Goal: Information Seeking & Learning: Find specific fact

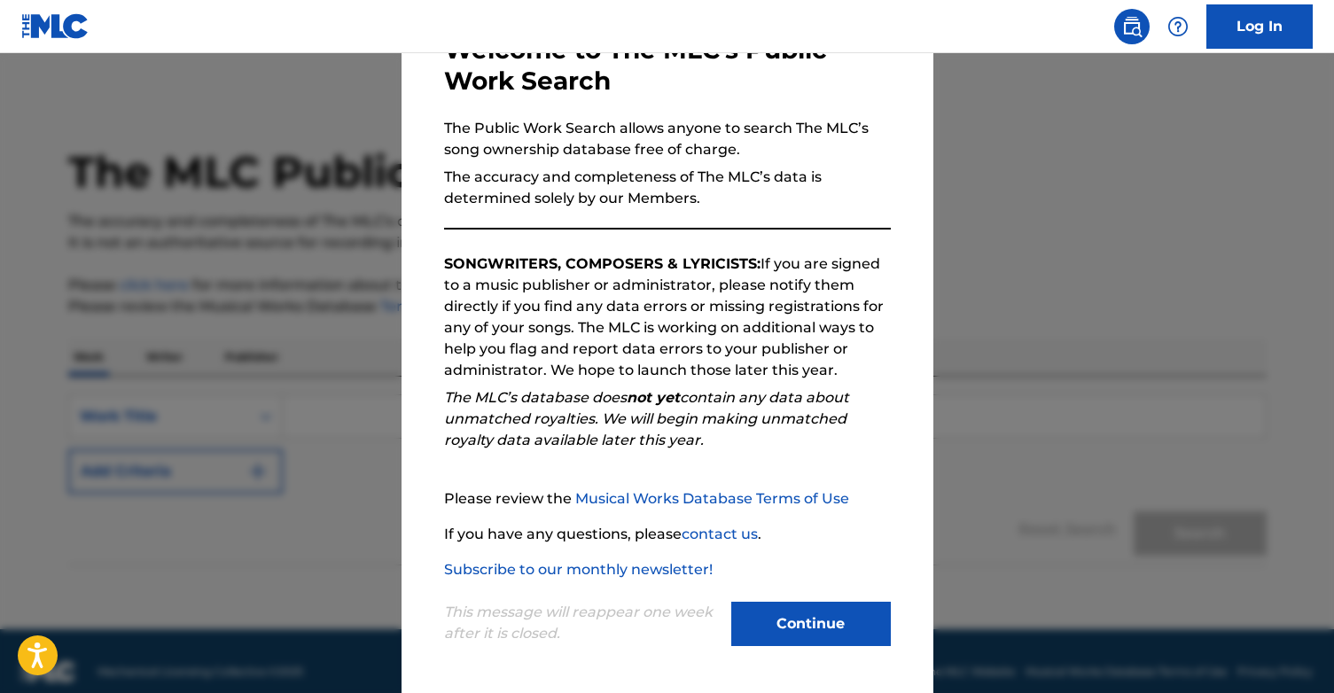
scroll to position [115, 0]
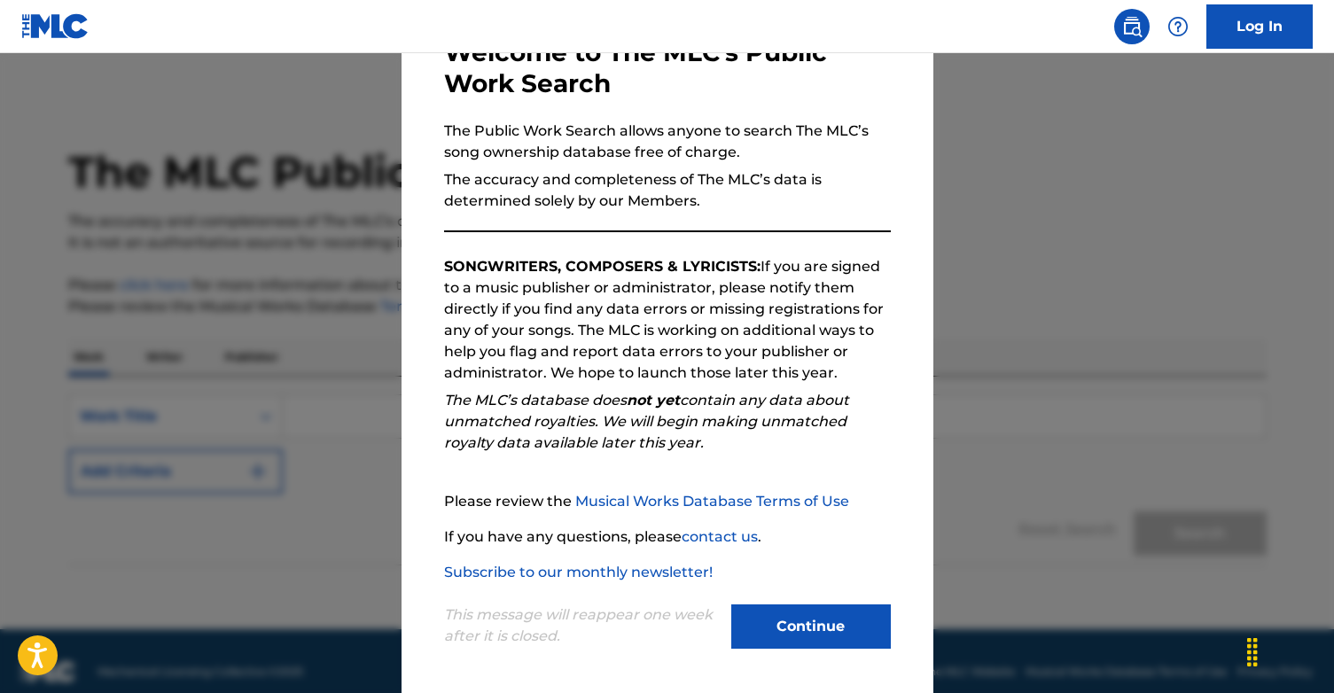
click at [789, 624] on button "Continue" at bounding box center [811, 627] width 160 height 44
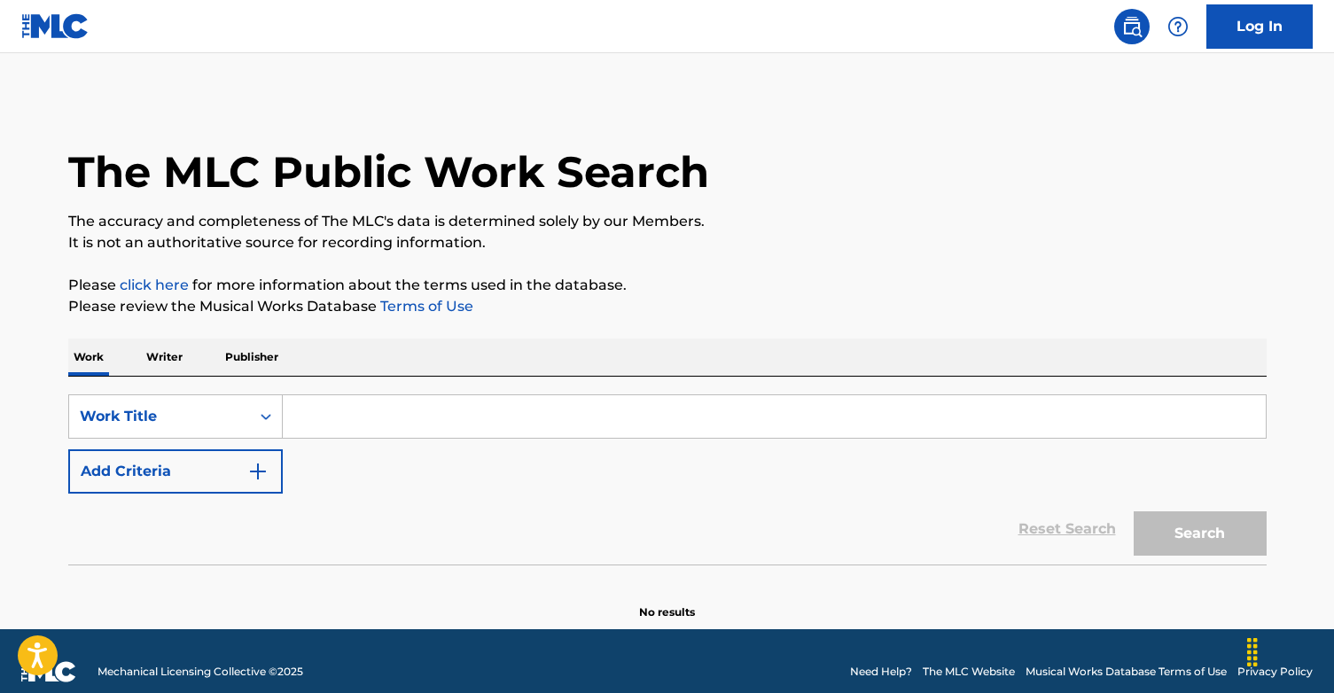
click at [173, 361] on p "Writer" at bounding box center [164, 357] width 47 height 37
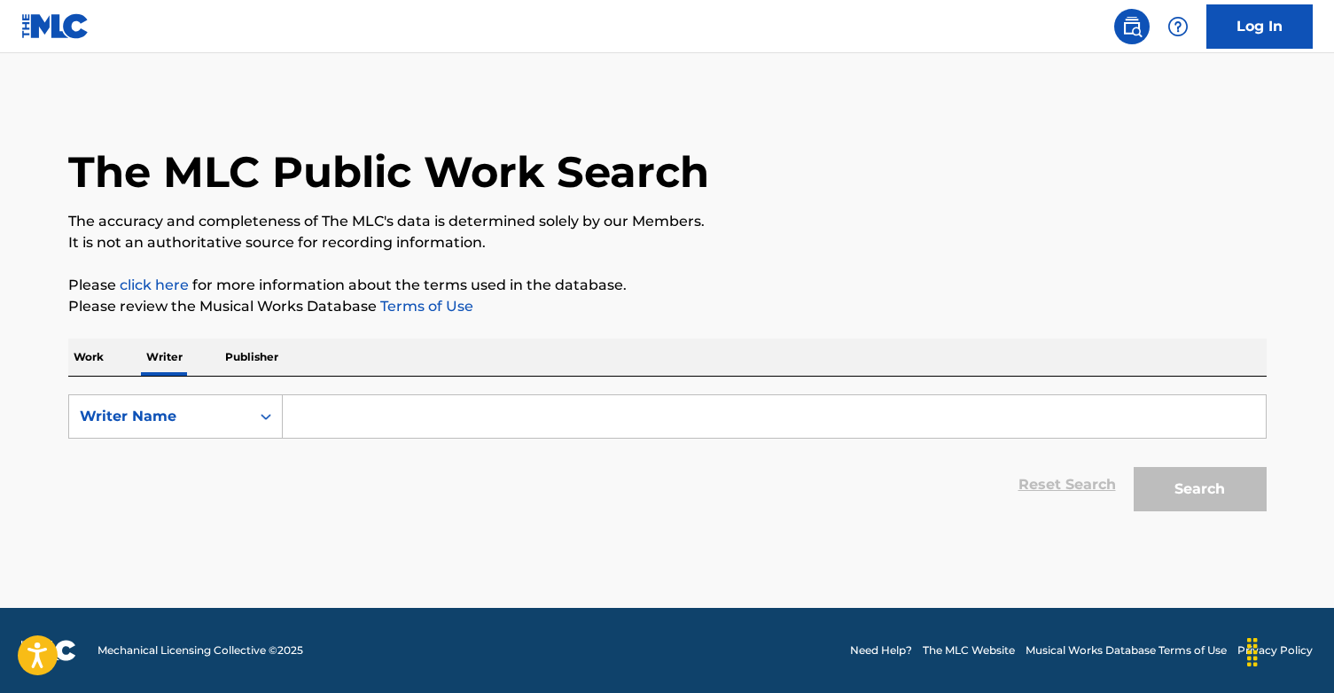
click at [383, 426] on input "Search Form" at bounding box center [774, 416] width 983 height 43
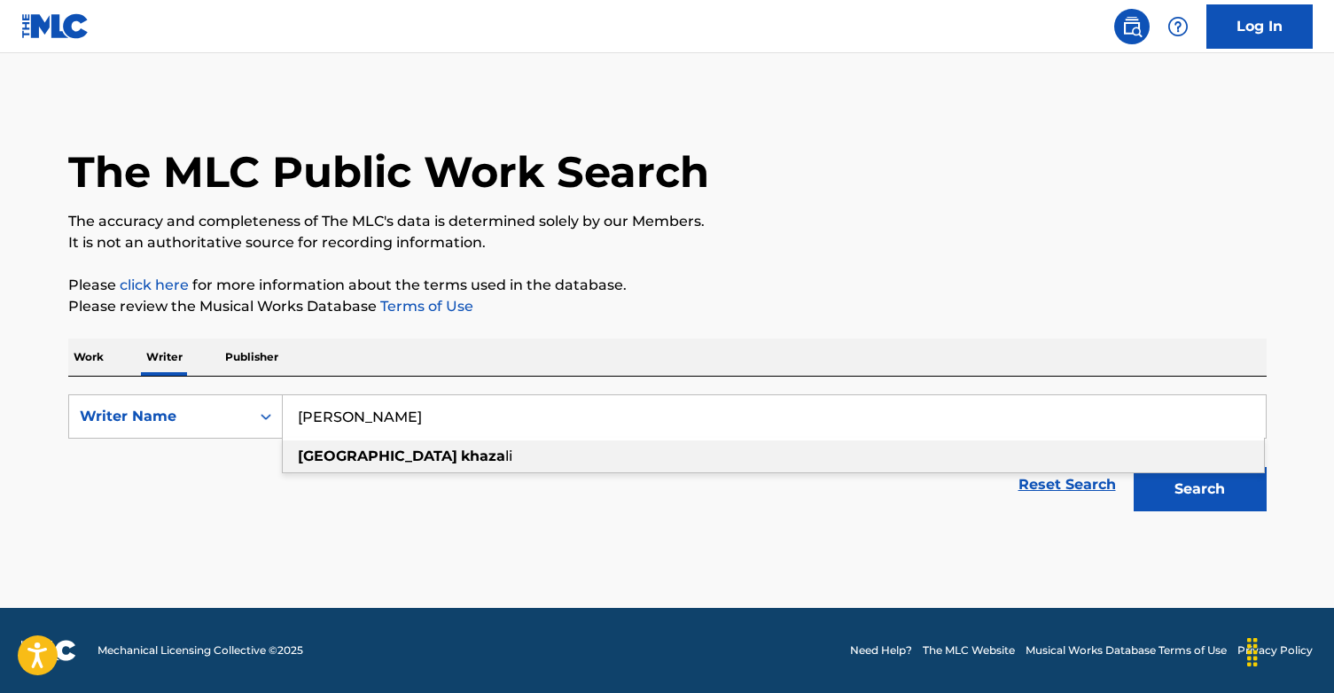
click at [461, 456] on strong "khaza" at bounding box center [483, 456] width 44 height 17
type input "[PERSON_NAME]"
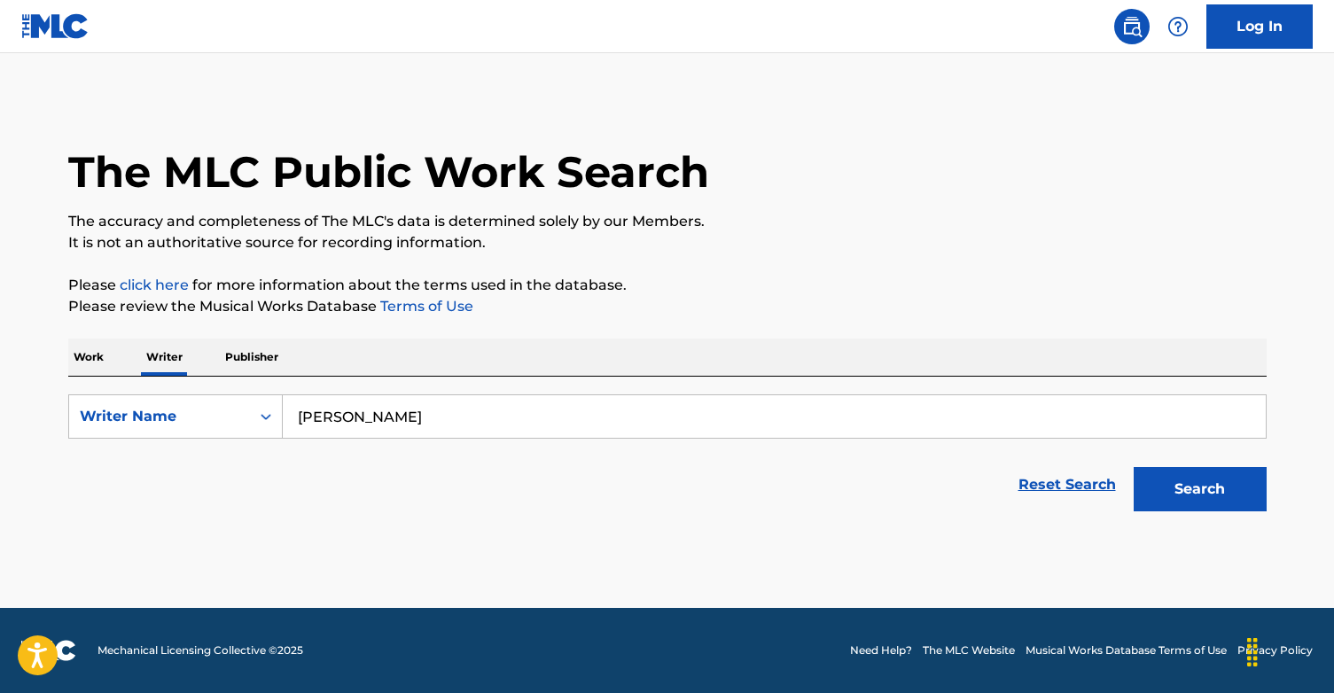
click at [1207, 495] on button "Search" at bounding box center [1200, 489] width 133 height 44
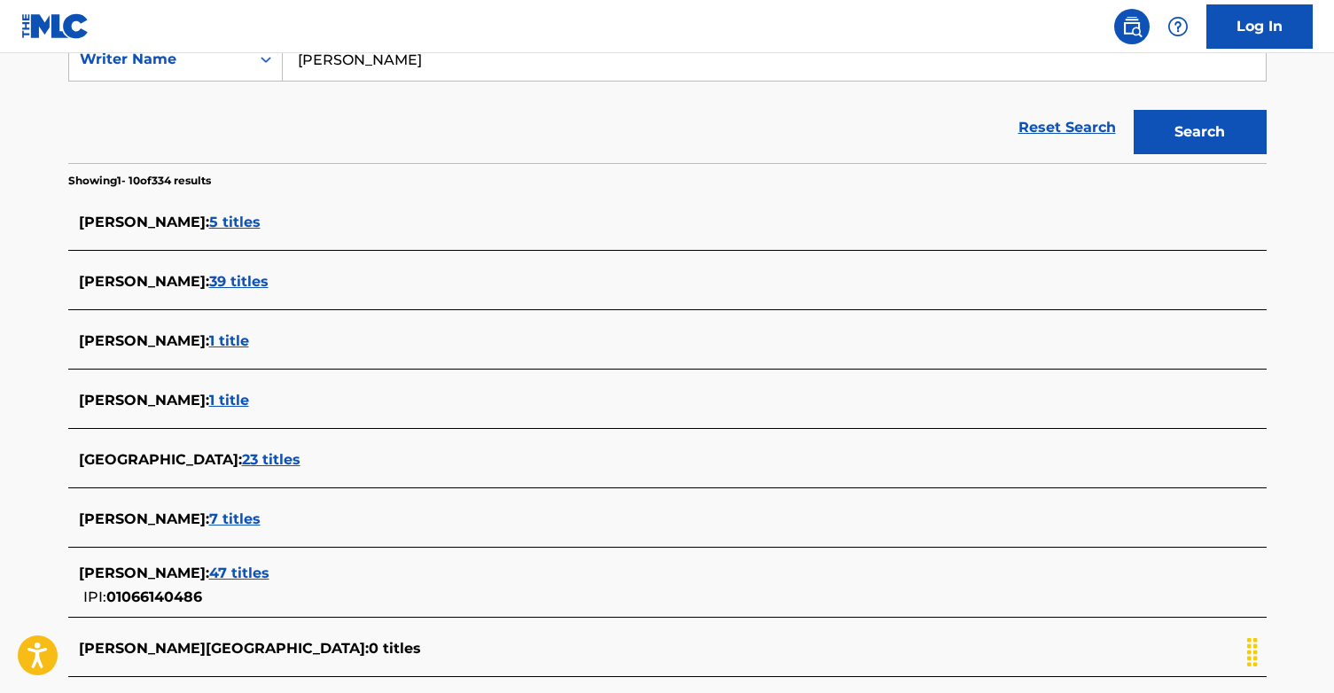
scroll to position [359, 0]
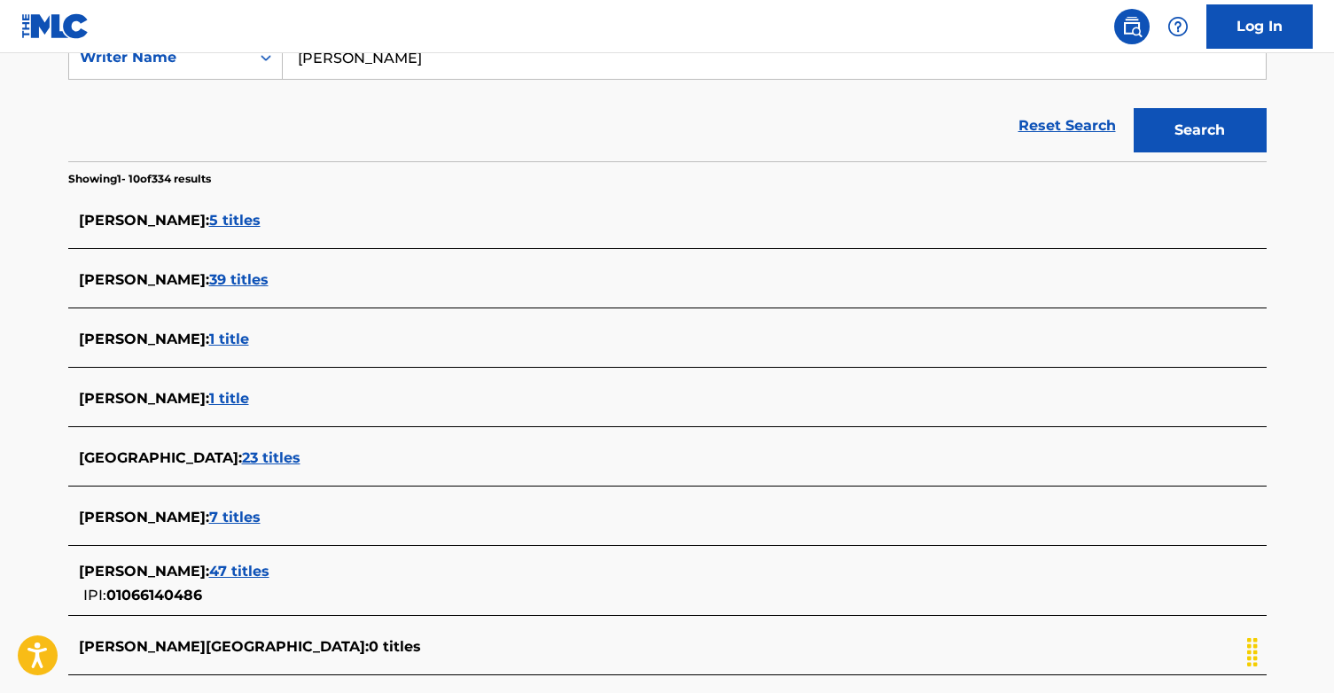
click at [235, 569] on span "47 titles" at bounding box center [239, 571] width 60 height 17
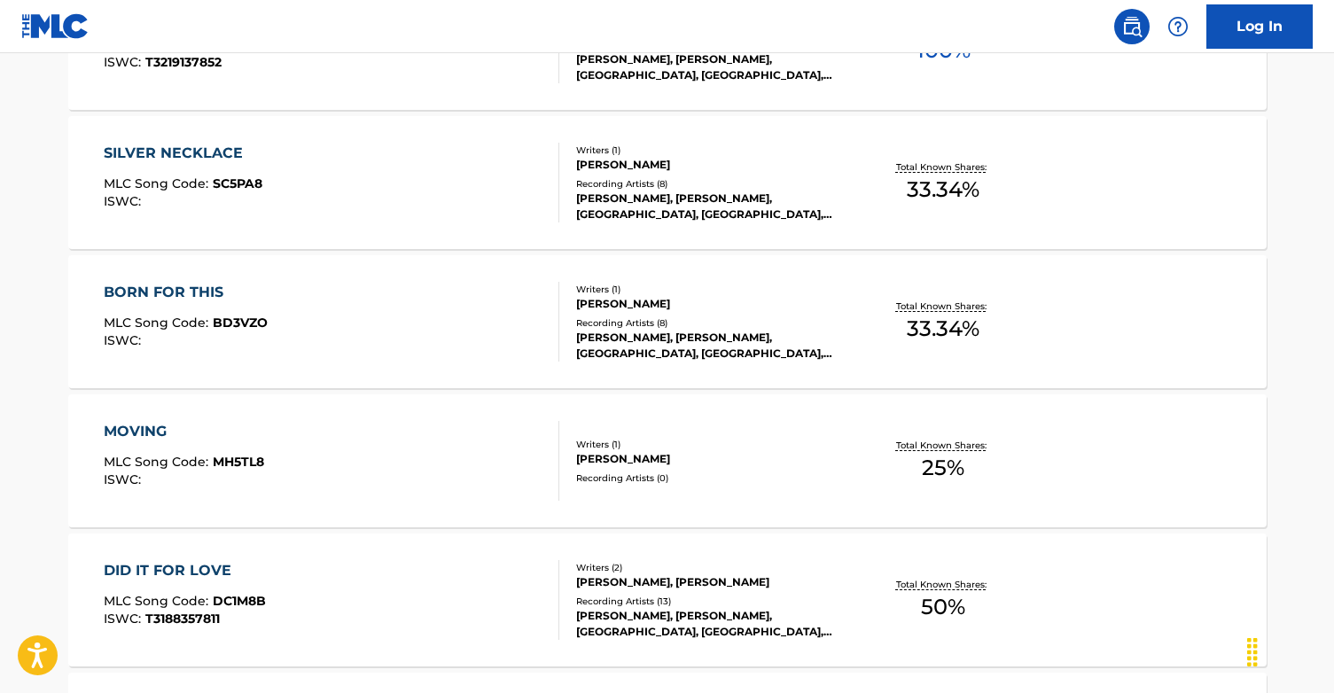
scroll to position [770, 0]
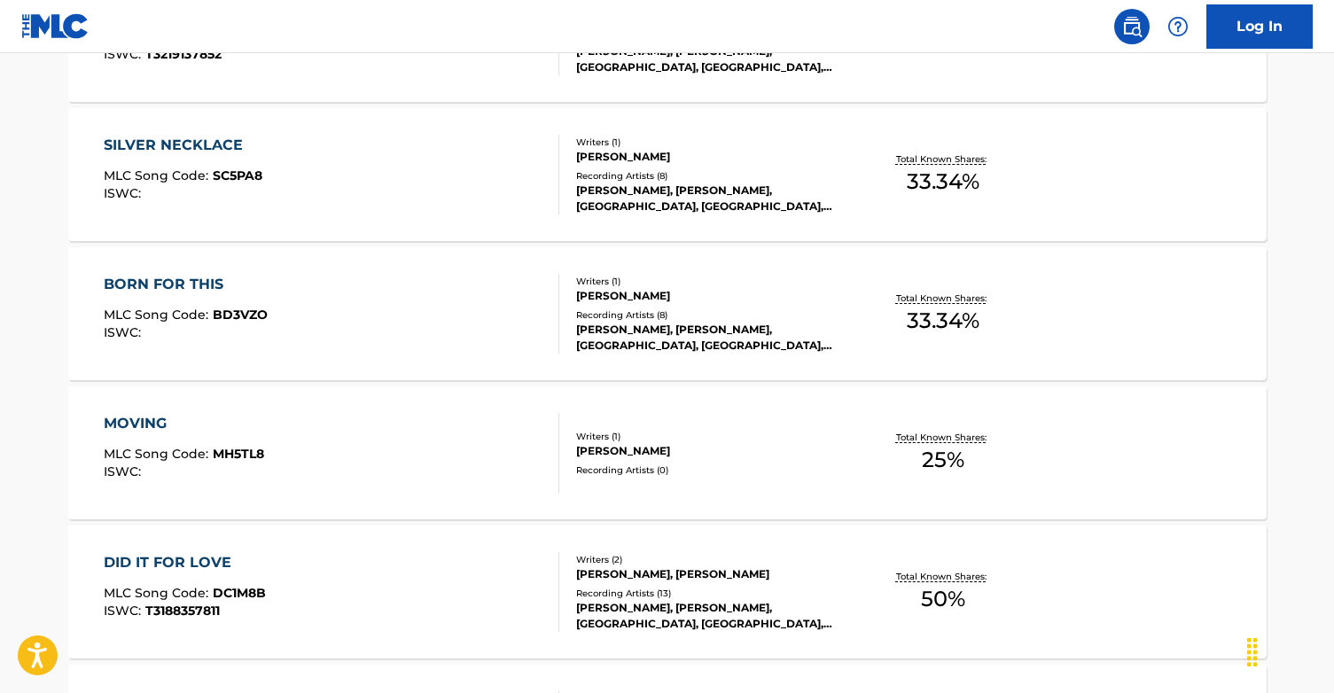
click at [703, 285] on div "Writers ( 1 )" at bounding box center [710, 281] width 268 height 13
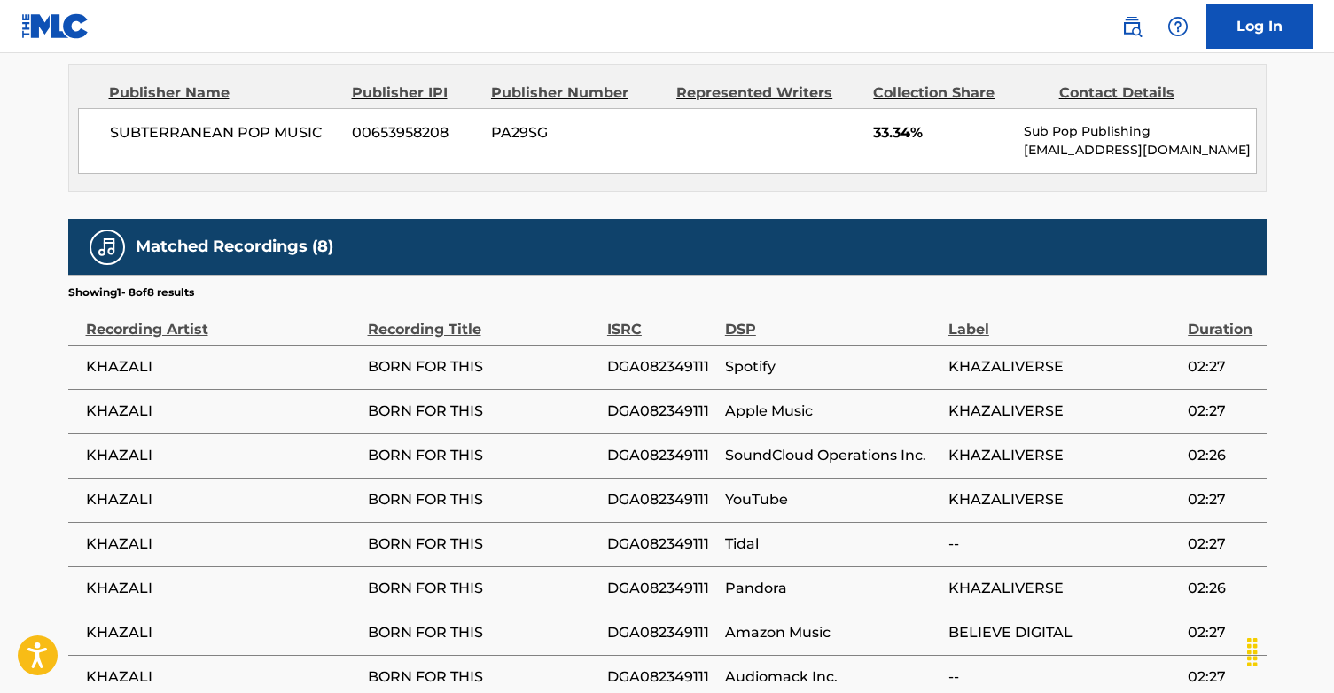
scroll to position [949, 0]
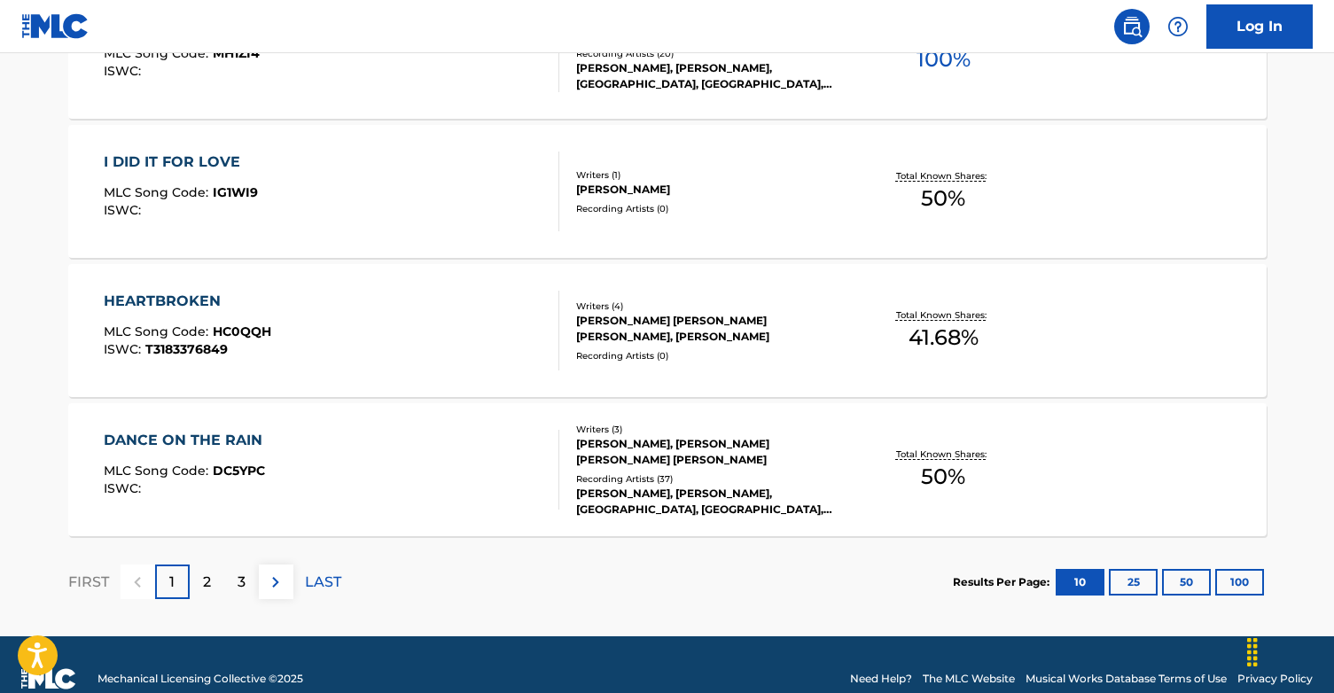
scroll to position [1451, 0]
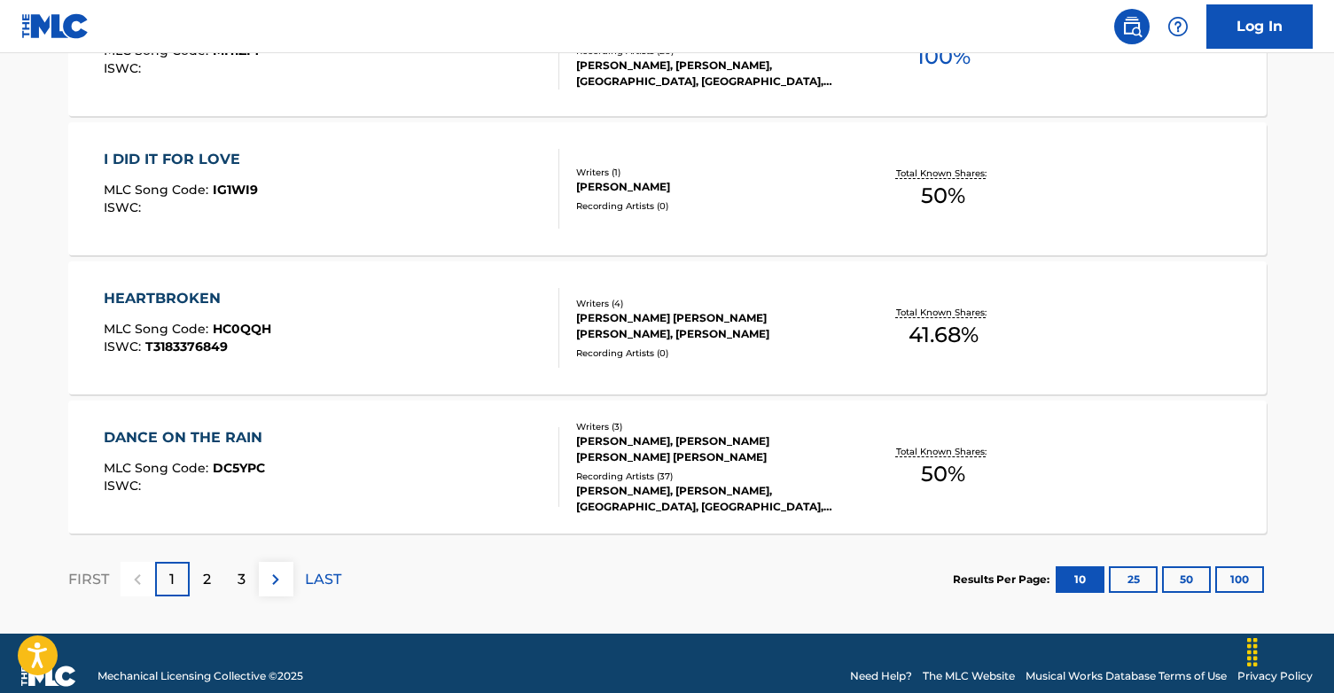
click at [211, 576] on div "2" at bounding box center [207, 579] width 35 height 35
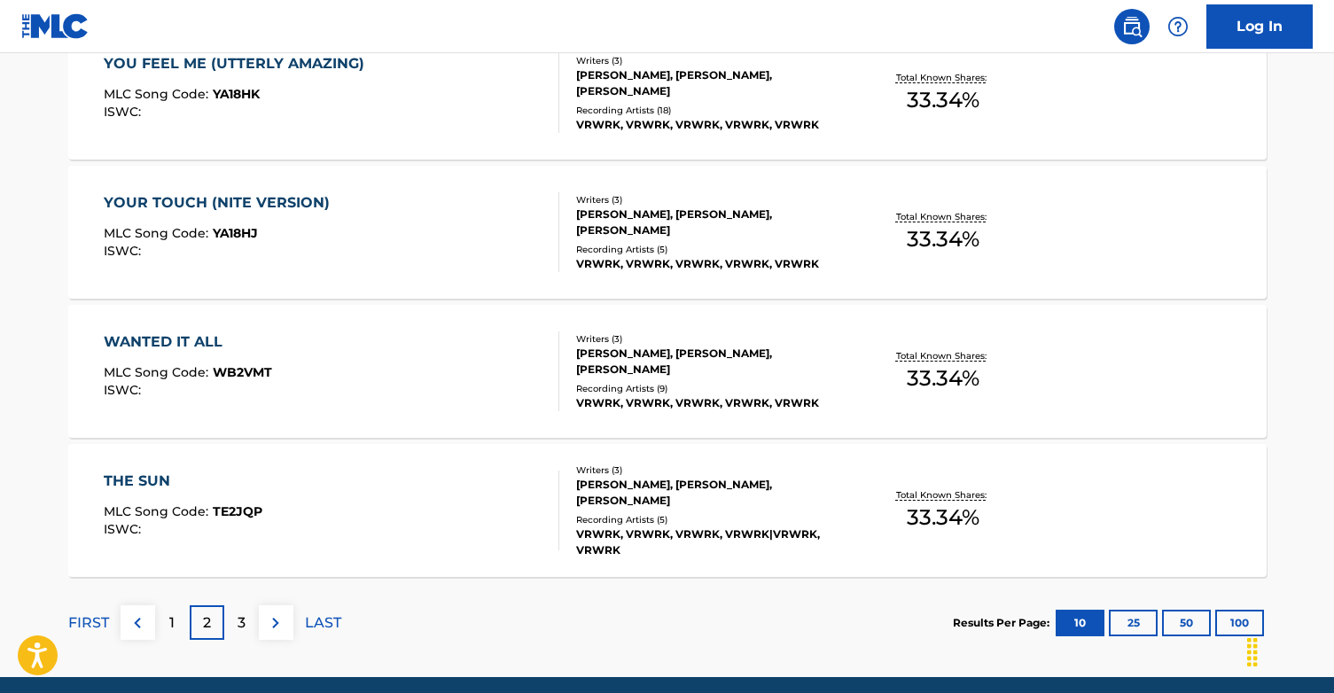
scroll to position [1477, 0]
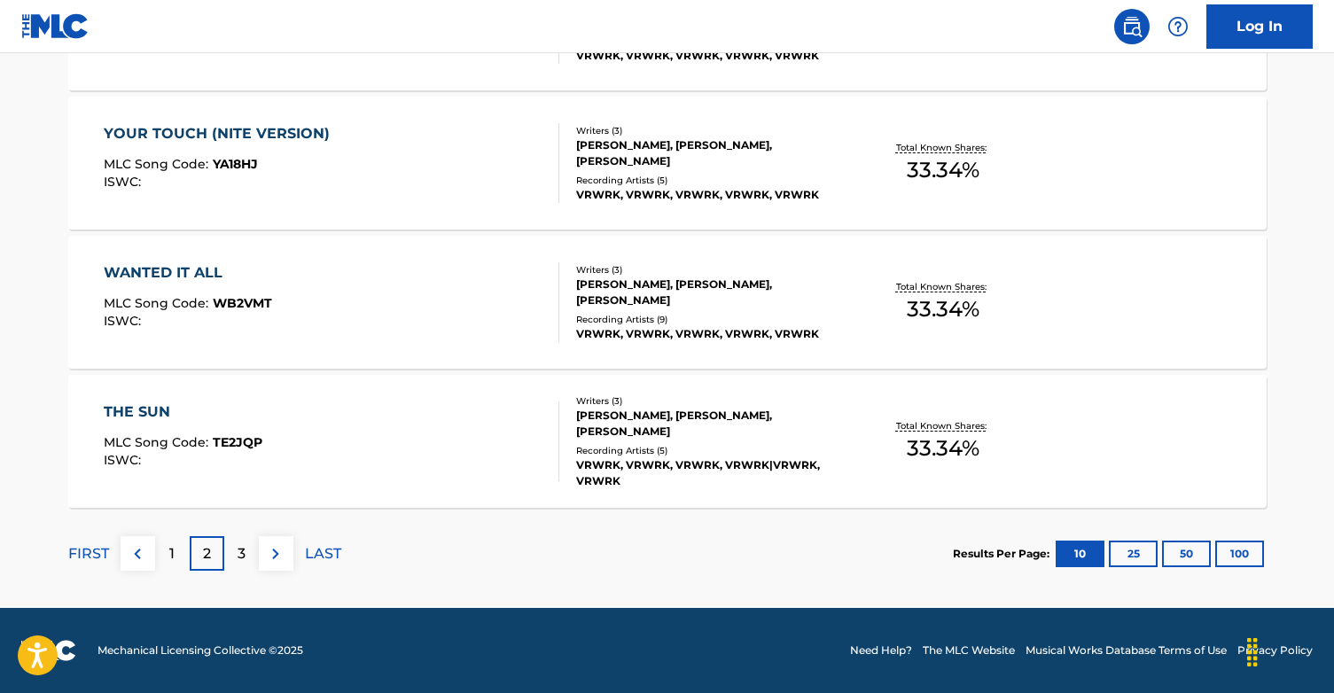
click at [238, 567] on div "3" at bounding box center [241, 553] width 35 height 35
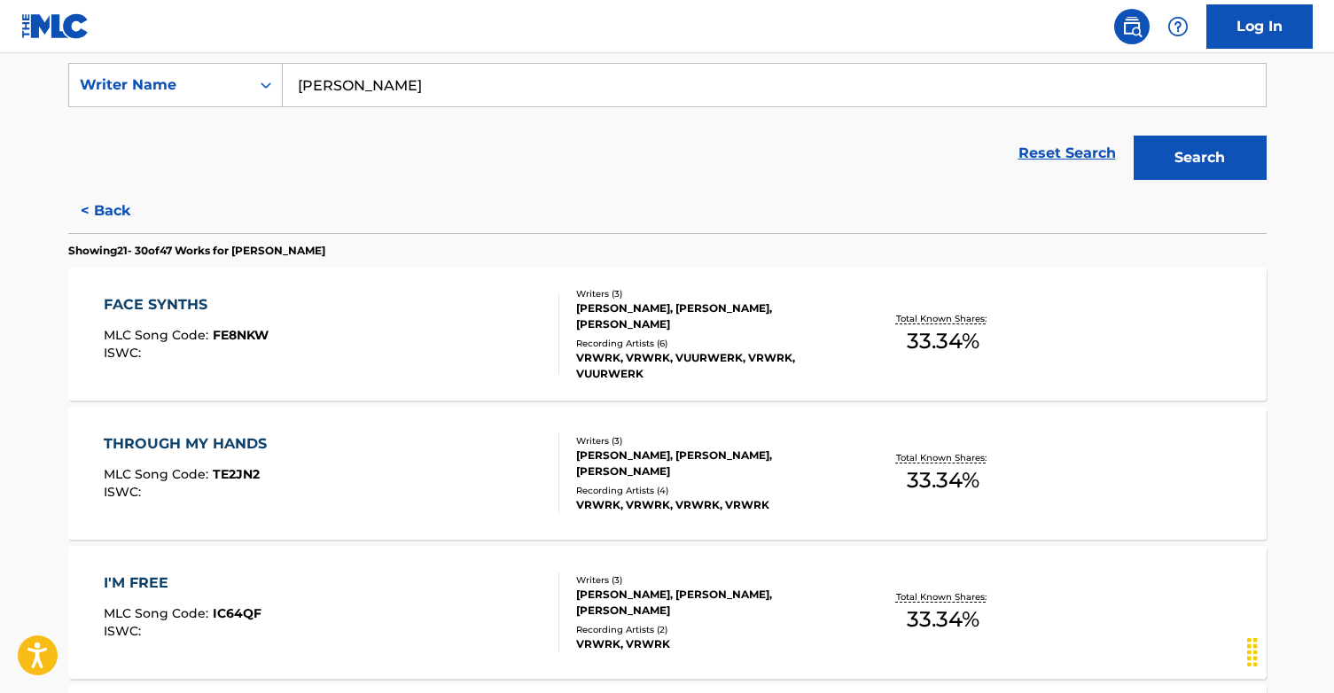
scroll to position [319, 0]
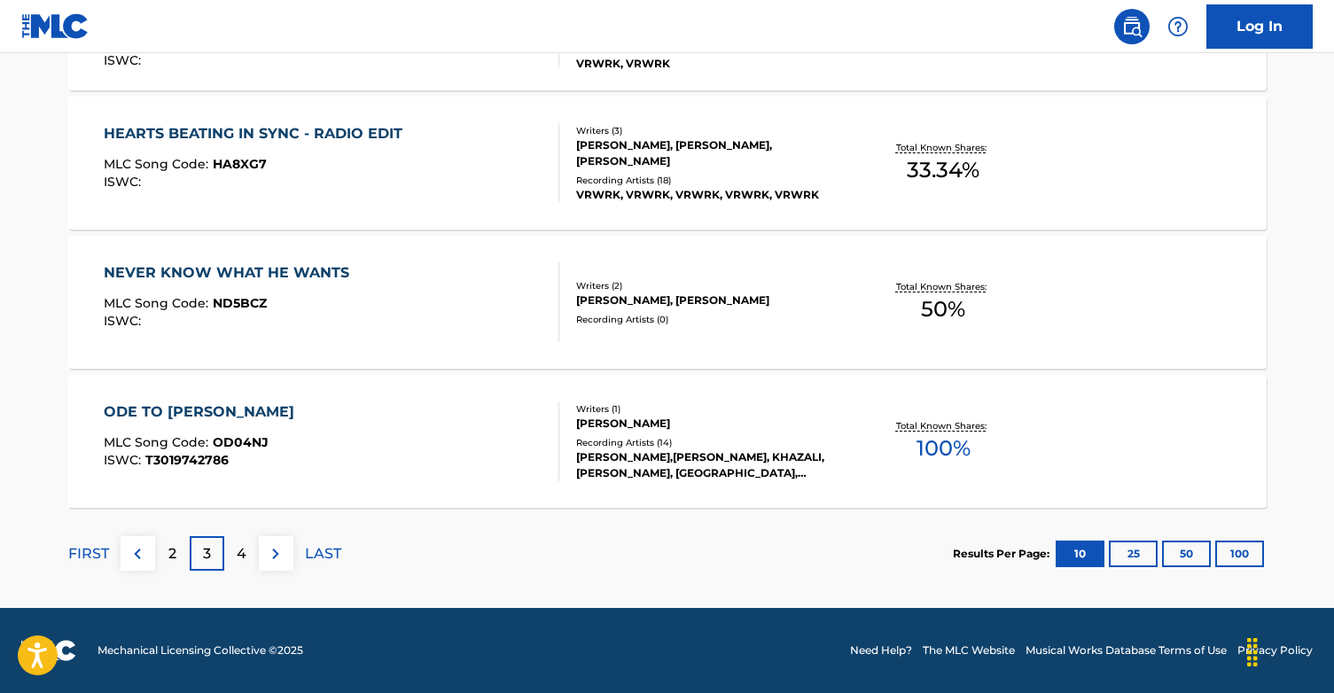
click at [243, 551] on p "4" at bounding box center [242, 553] width 10 height 21
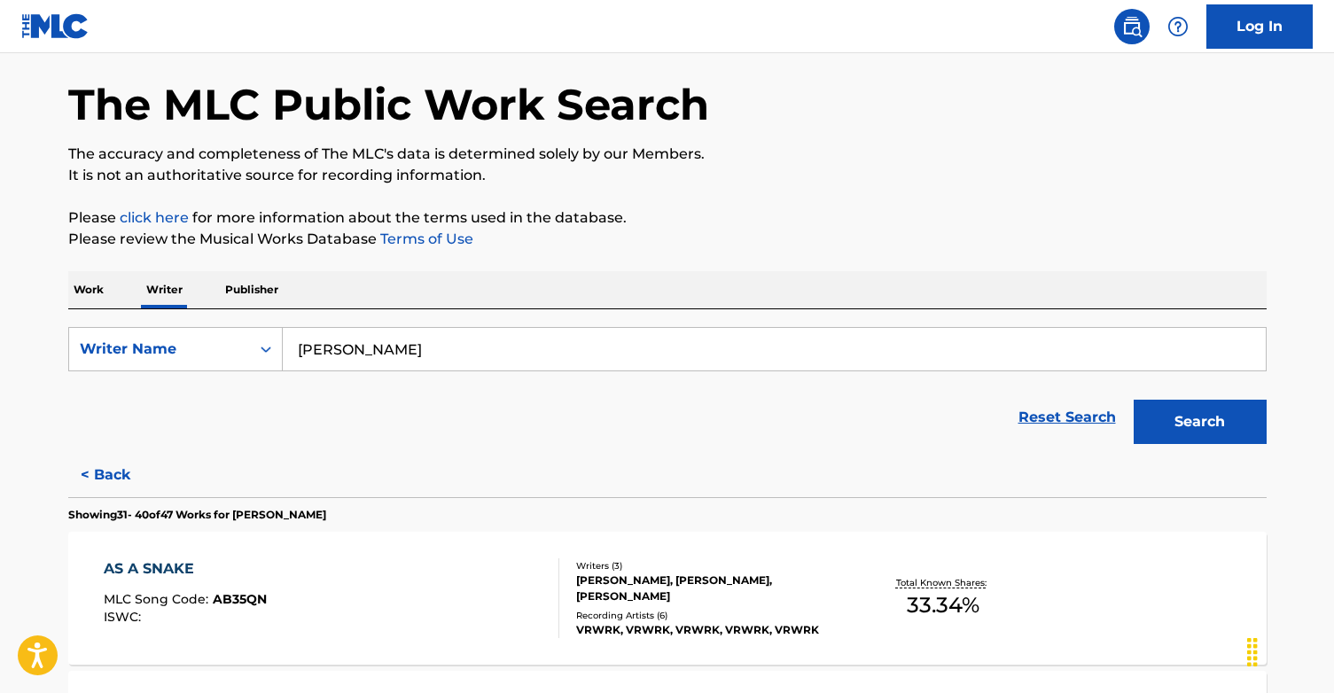
scroll to position [52, 0]
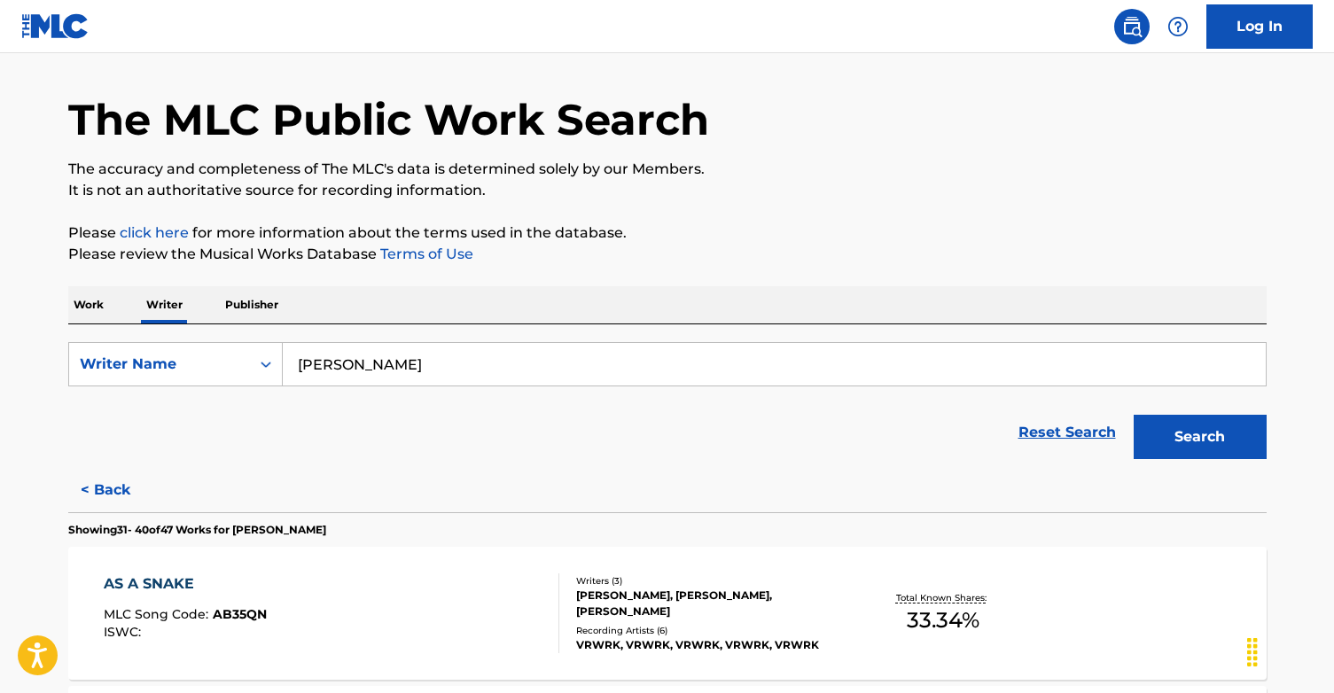
click at [257, 301] on p "Publisher" at bounding box center [252, 304] width 64 height 37
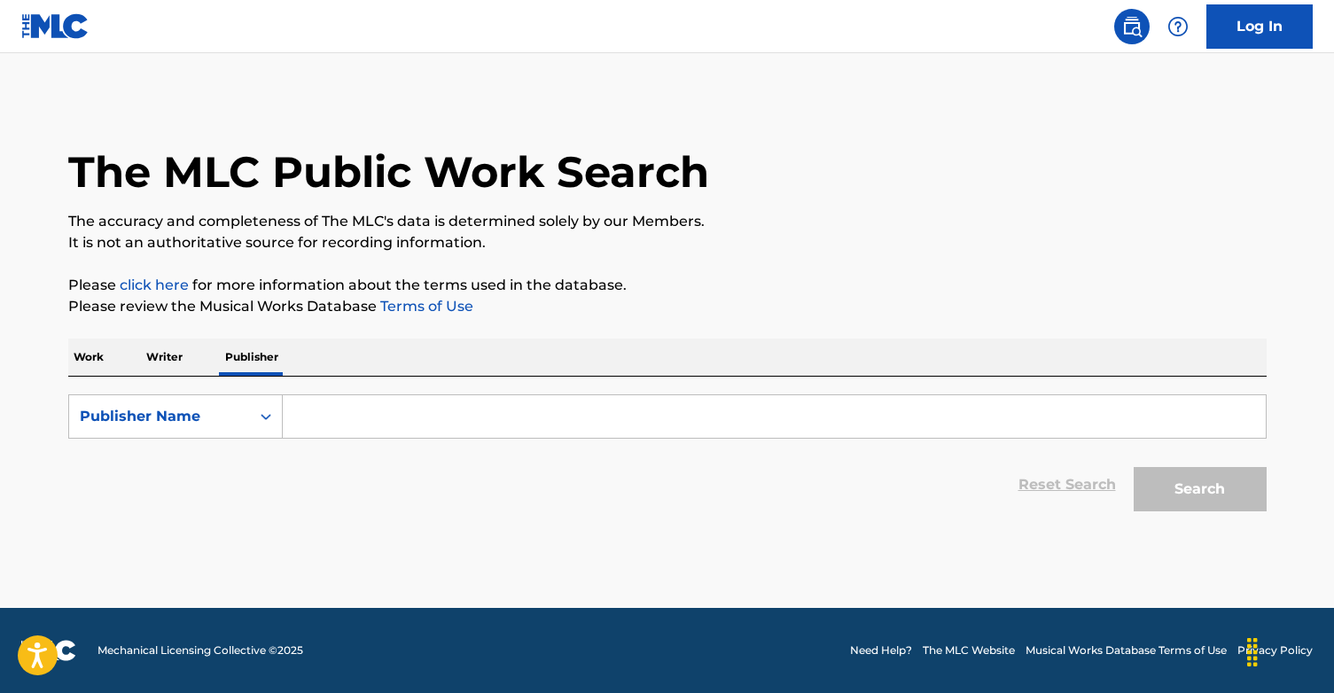
click at [321, 411] on input "Search Form" at bounding box center [774, 416] width 983 height 43
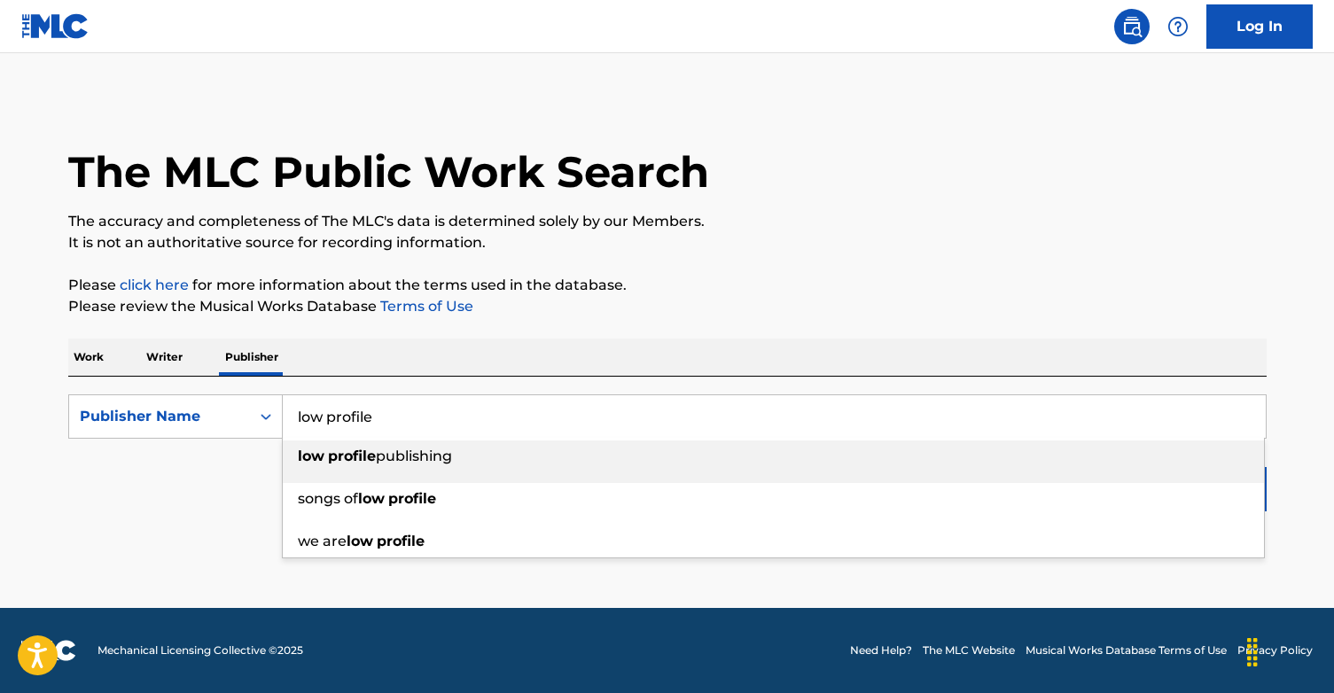
click at [348, 456] on strong "profile" at bounding box center [352, 456] width 48 height 17
type input "low profile publishing"
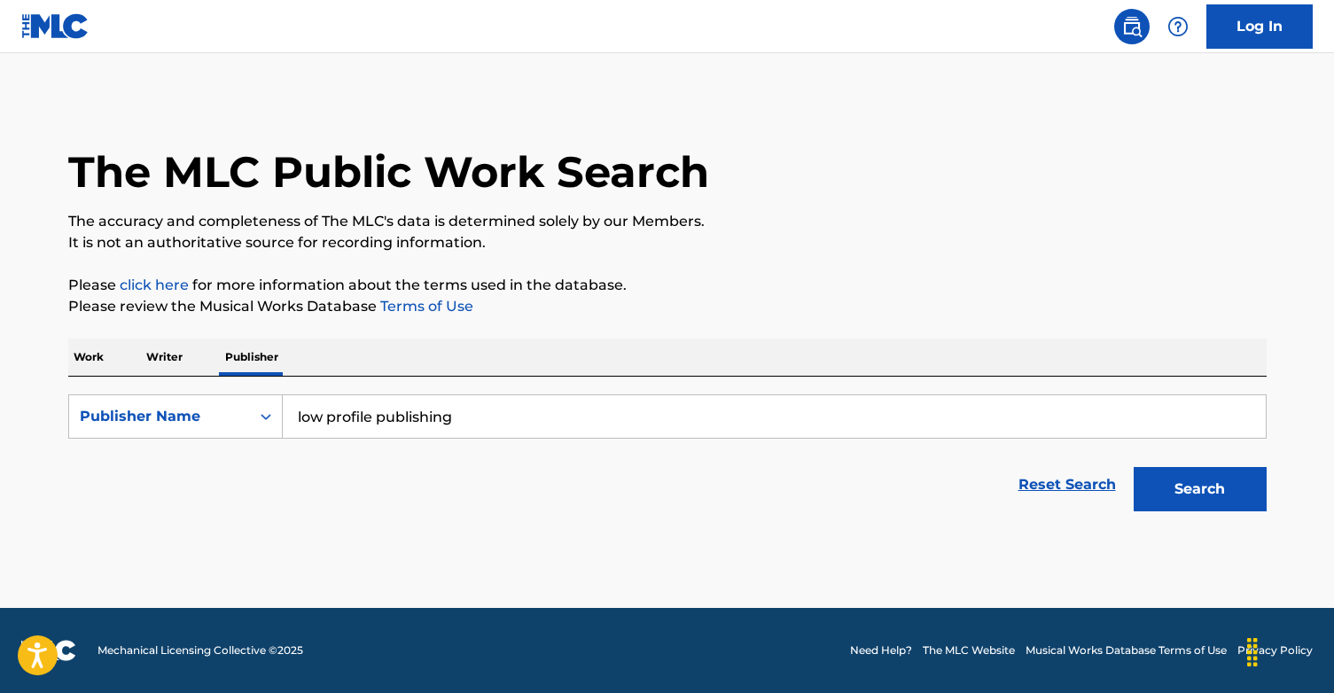
click at [1212, 494] on button "Search" at bounding box center [1200, 489] width 133 height 44
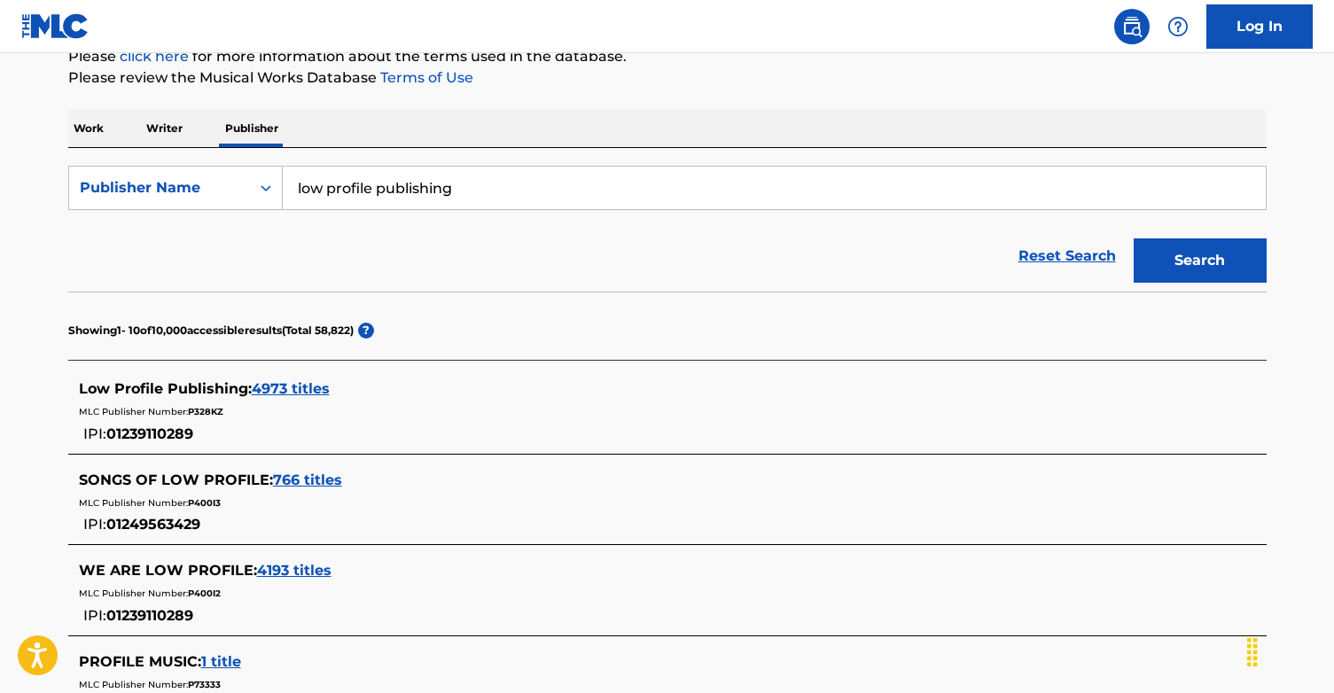
scroll to position [233, 0]
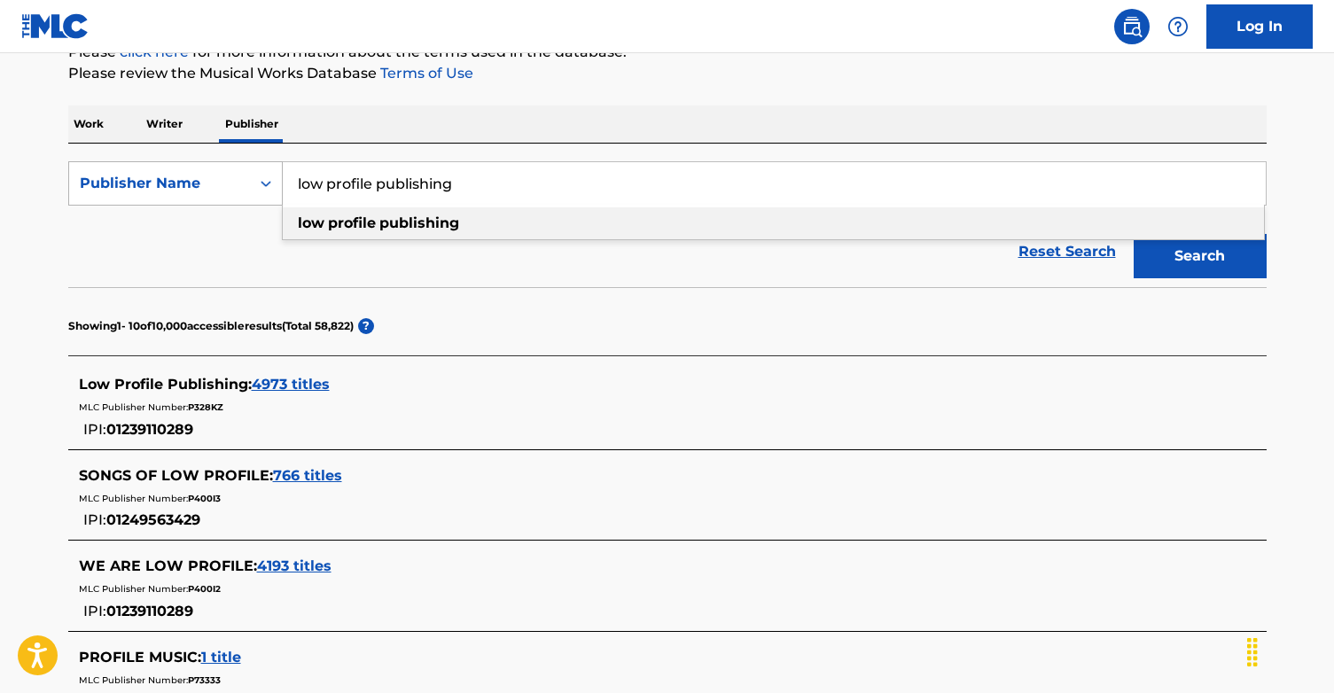
drag, startPoint x: 494, startPoint y: 187, endPoint x: 246, endPoint y: 192, distance: 247.4
click at [246, 192] on div "SearchWithCriteria91abc93c-5edb-4cf2-8276-6a099cba89cf Publisher Name low profi…" at bounding box center [667, 183] width 1199 height 44
click at [285, 382] on span "4973 titles" at bounding box center [291, 384] width 78 height 17
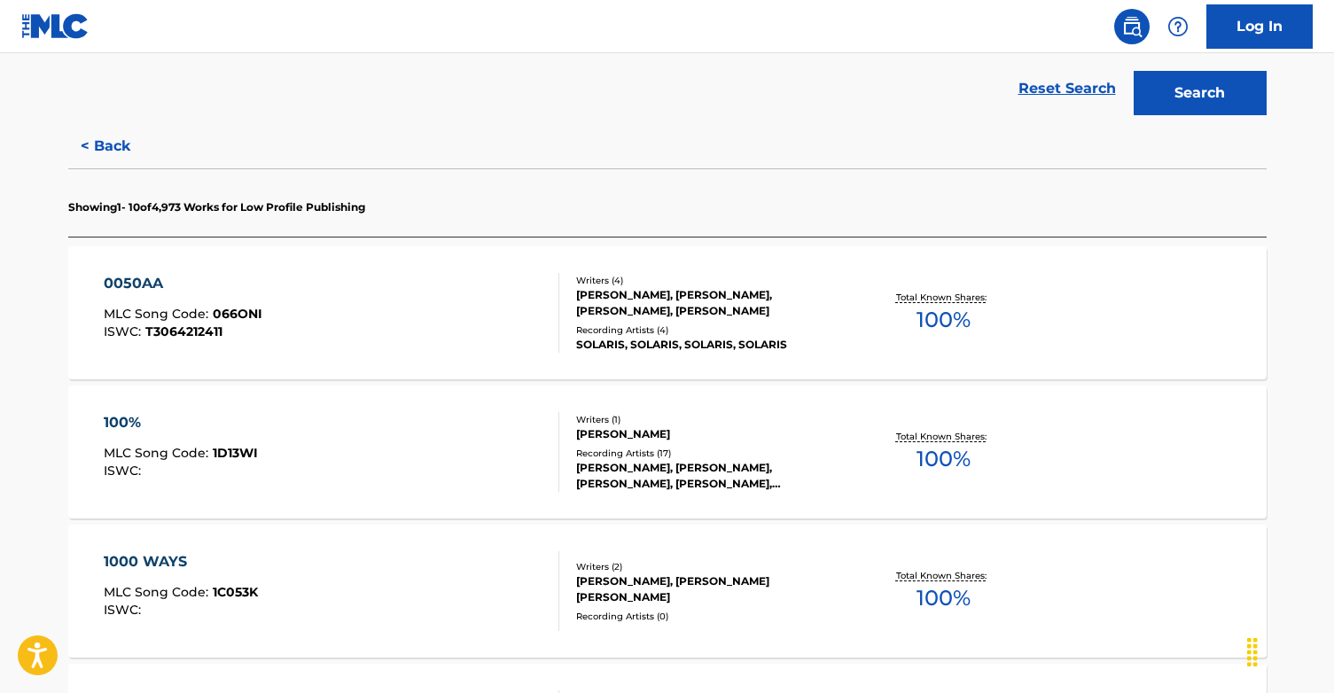
scroll to position [1549, 0]
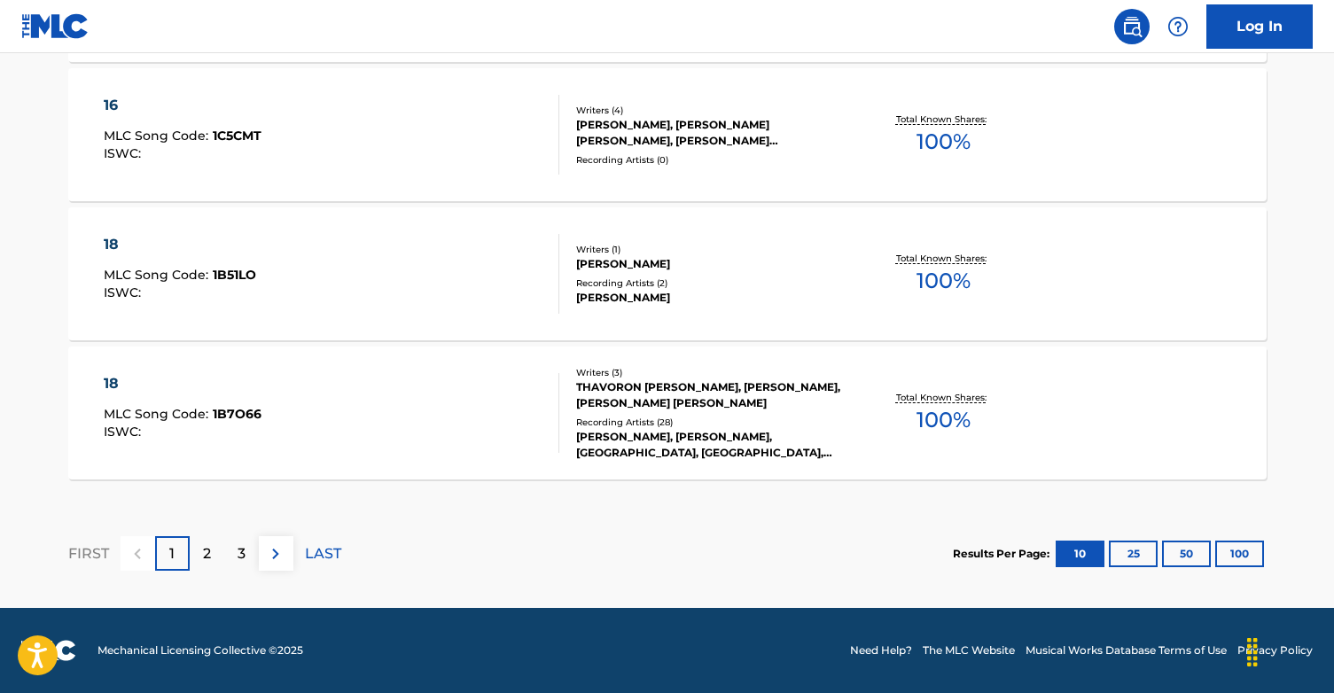
click at [321, 554] on p "LAST" at bounding box center [323, 553] width 36 height 21
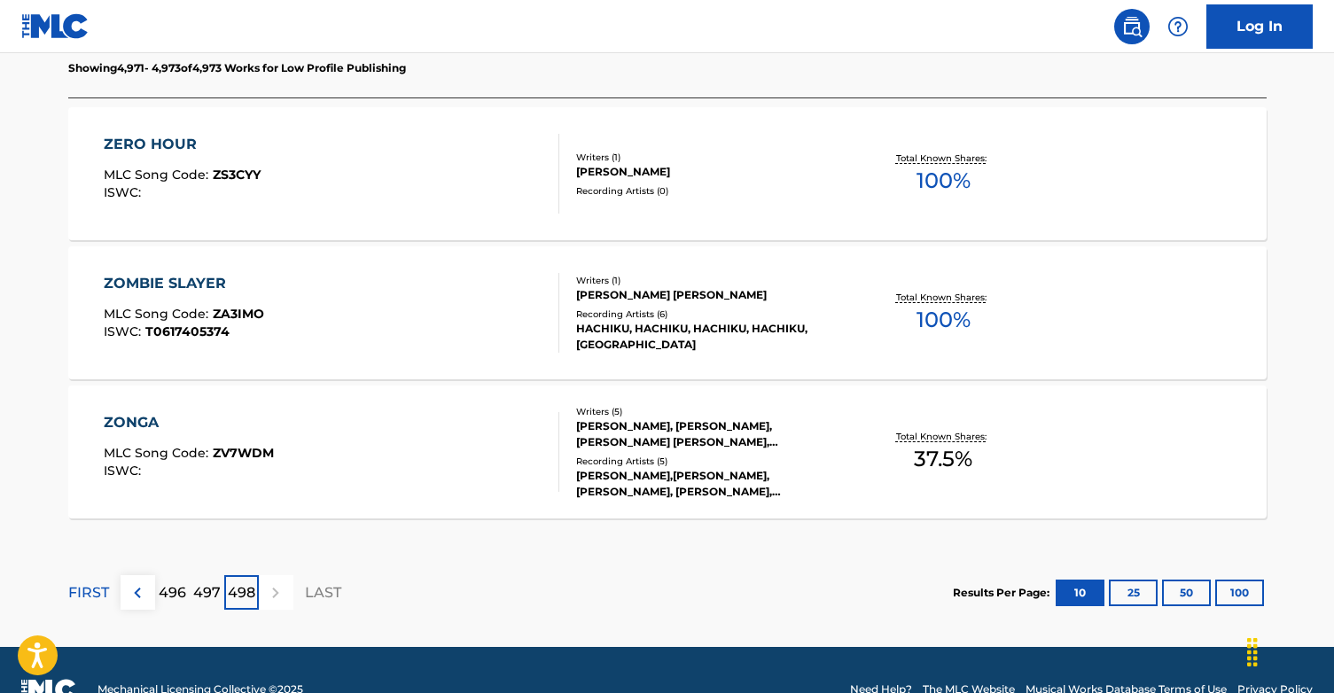
scroll to position [574, 0]
